Goal: Contribute content: Add original content to the website for others to see

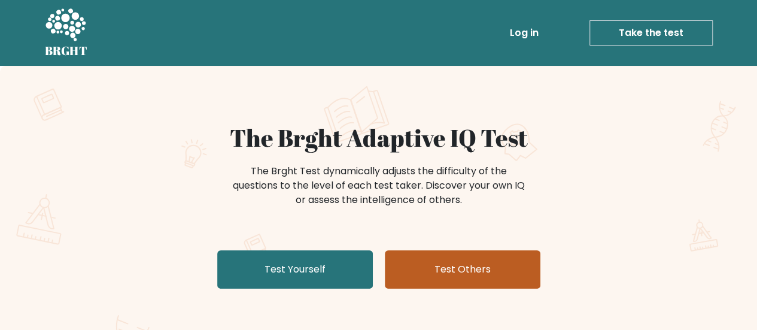
click at [466, 268] on link "Test Others" at bounding box center [463, 269] width 156 height 38
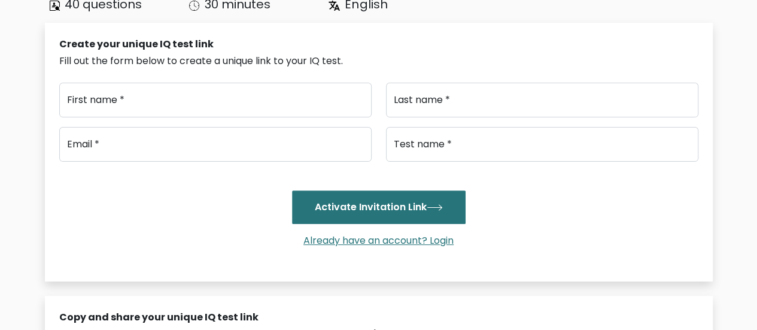
scroll to position [120, 0]
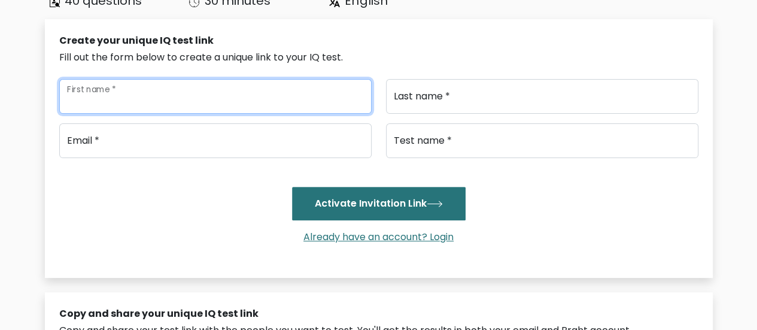
click at [244, 95] on input "First name *" at bounding box center [215, 96] width 312 height 35
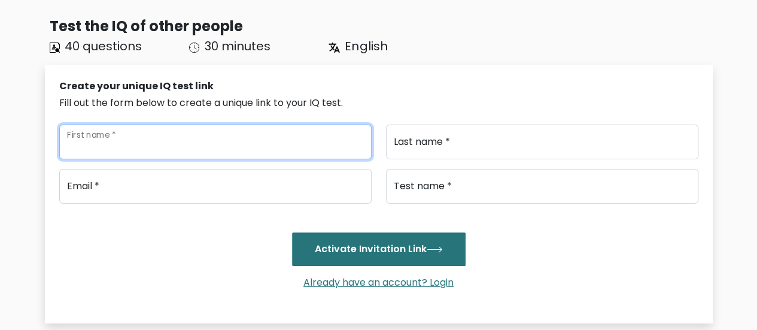
scroll to position [60, 0]
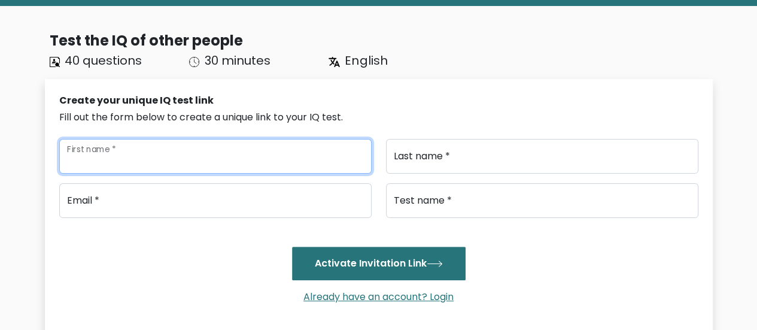
click at [150, 150] on input "First name *" at bounding box center [215, 156] width 312 height 35
type input "[PERSON_NAME]"
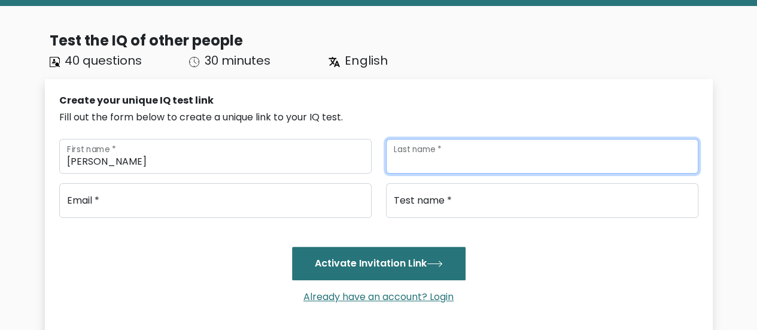
click at [448, 160] on input "Last name *" at bounding box center [542, 156] width 312 height 35
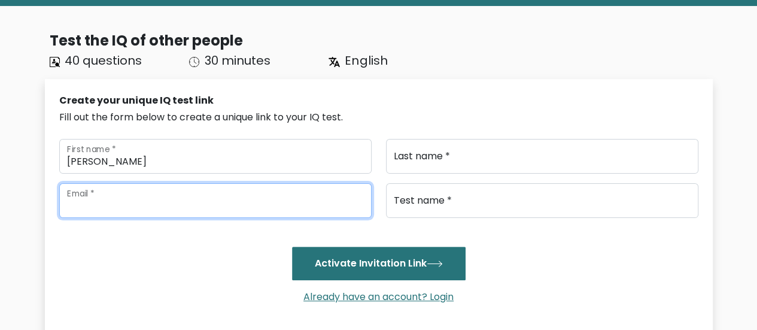
click at [156, 212] on input "email" at bounding box center [215, 200] width 312 height 35
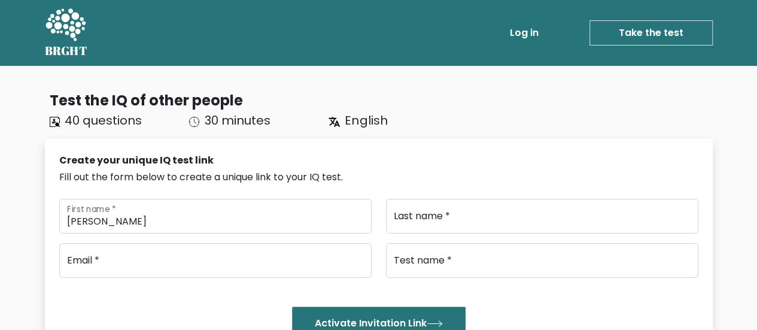
click at [546, 113] on div "Test the IQ of other people 40 questions 30 minutes English" at bounding box center [379, 109] width 668 height 39
